Goal: Transaction & Acquisition: Purchase product/service

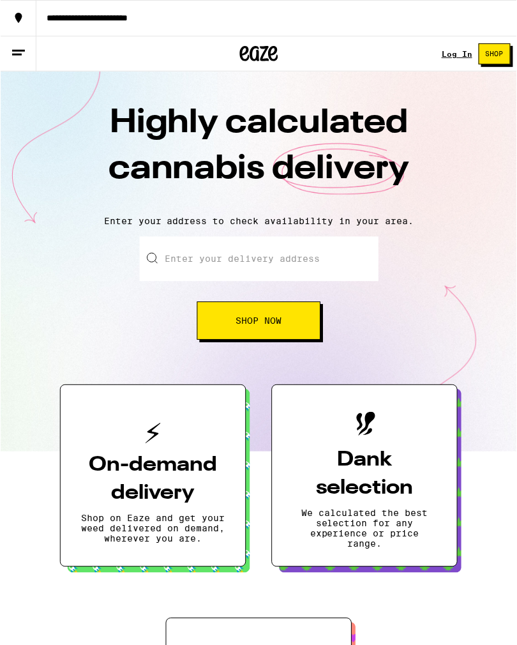
click at [202, 265] on input "Enter your delivery address" at bounding box center [259, 259] width 240 height 45
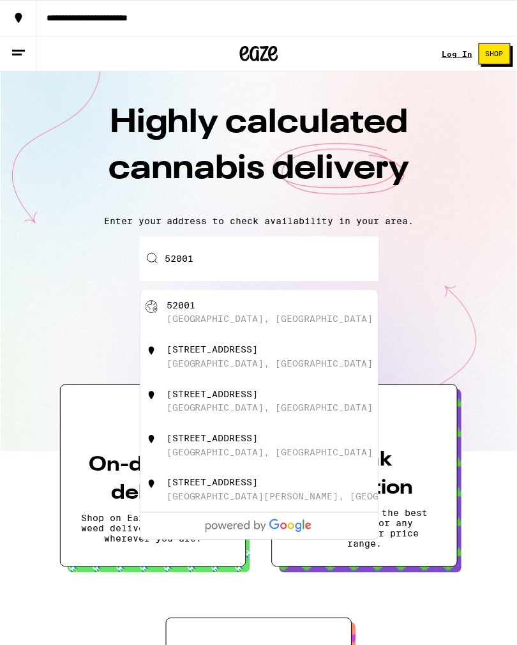
click at [346, 314] on div "52001 [GEOGRAPHIC_DATA], [GEOGRAPHIC_DATA]" at bounding box center [280, 313] width 228 height 24
type input "[GEOGRAPHIC_DATA], IA 52001"
